Goal: Check status

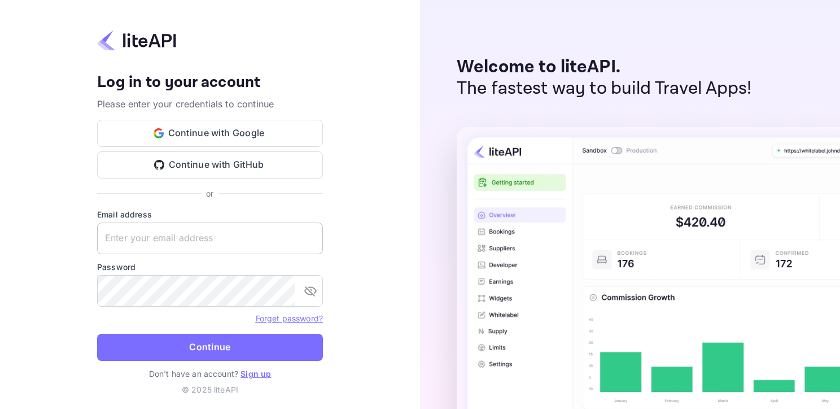
click at [172, 228] on input "text" at bounding box center [210, 238] width 226 height 32
paste input "adminpassword_support@yandex-team.ru"
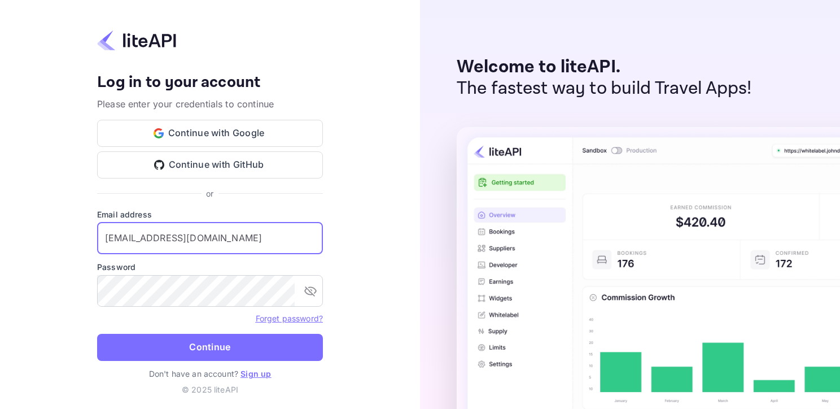
type input "adminpassword_support@yandex-team.ru"
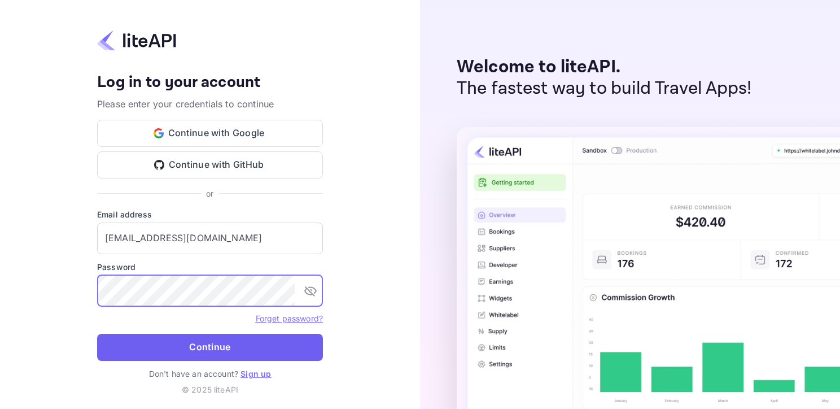
click at [179, 351] on button "Continue" at bounding box center [210, 347] width 226 height 27
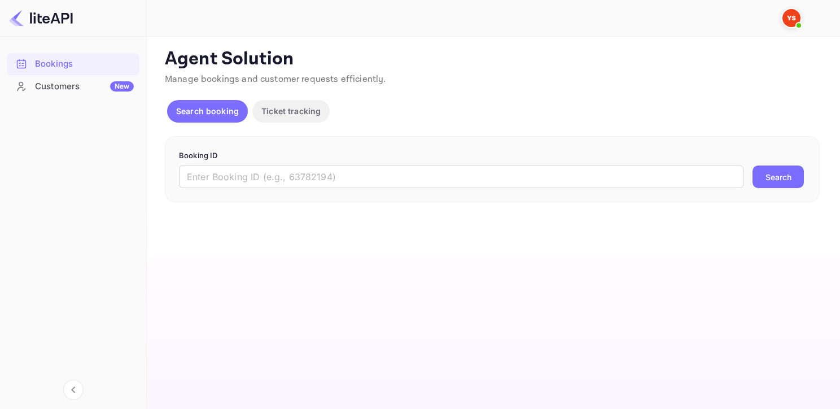
click at [330, 163] on form "Booking ID ​ Search" at bounding box center [492, 169] width 626 height 38
click at [327, 174] on input "text" at bounding box center [461, 176] width 564 height 23
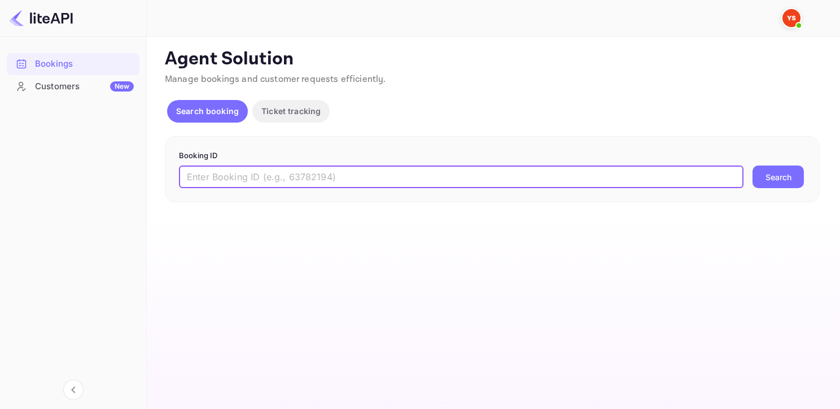
paste input "9225798"
type input "9225798"
click at [752, 165] on button "Search" at bounding box center [777, 176] width 51 height 23
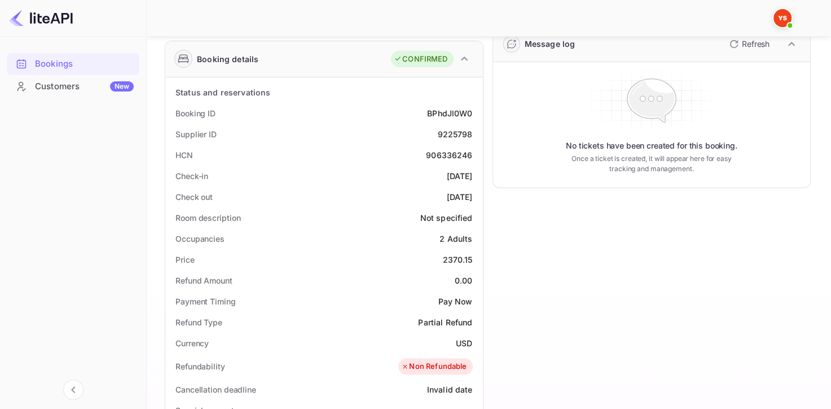
scroll to position [169, 0]
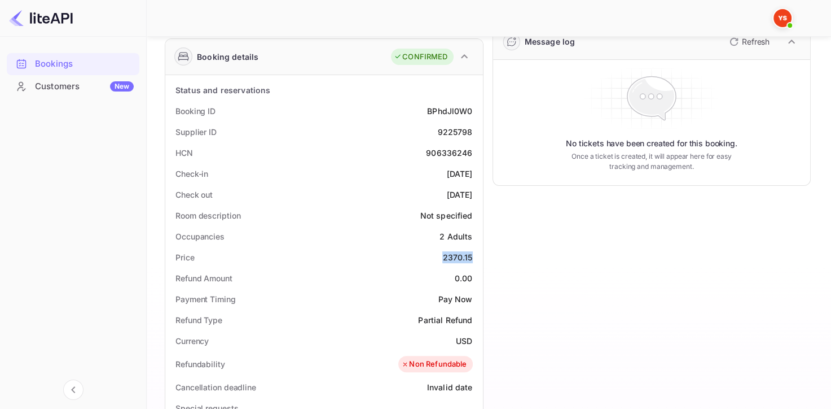
drag, startPoint x: 444, startPoint y: 253, endPoint x: 476, endPoint y: 255, distance: 32.8
click at [476, 255] on div "Price 2370.15" at bounding box center [324, 257] width 309 height 21
copy div "2370.15"
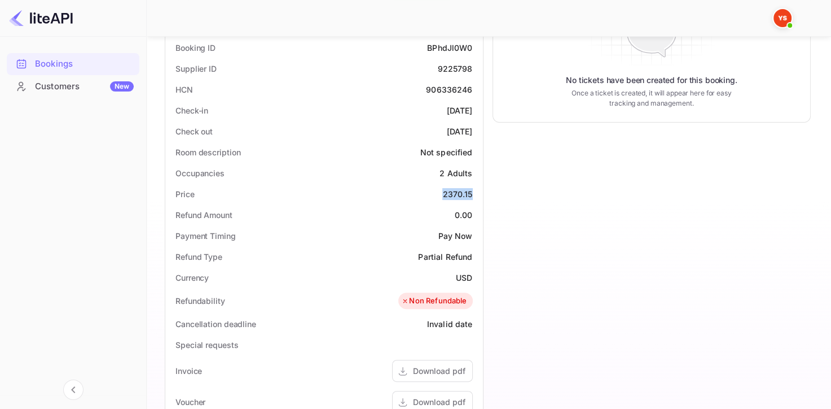
scroll to position [282, 0]
